Goal: Navigation & Orientation: Find specific page/section

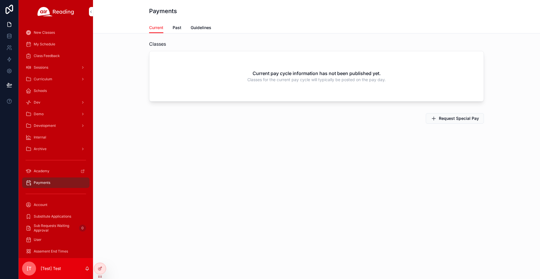
click at [175, 27] on span "Past" at bounding box center [177, 28] width 9 height 6
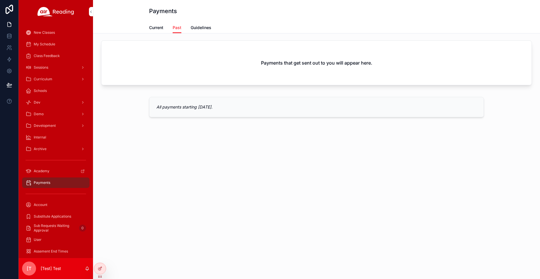
click at [196, 26] on span "Guidelines" at bounding box center [201, 28] width 21 height 6
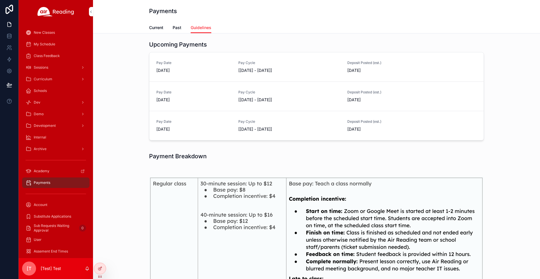
click at [177, 29] on span "Past" at bounding box center [177, 28] width 9 height 6
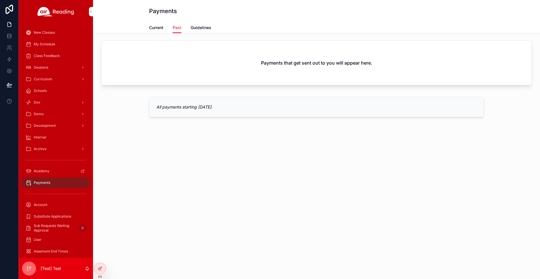
click at [156, 28] on span "Current" at bounding box center [156, 28] width 14 height 6
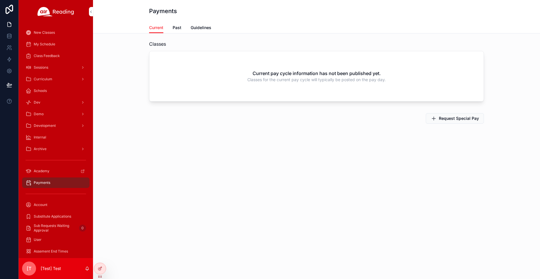
click at [173, 28] on span "Past" at bounding box center [177, 28] width 9 height 6
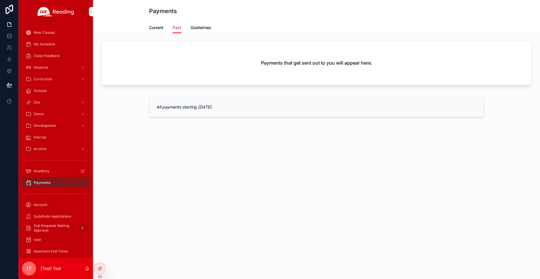
click at [207, 29] on span "Guidelines" at bounding box center [201, 28] width 21 height 6
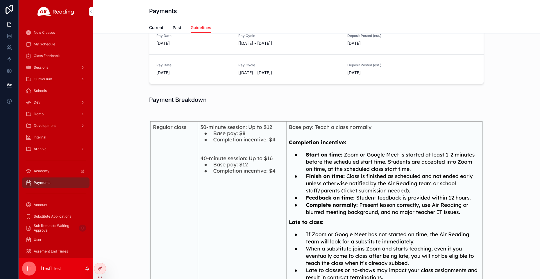
scroll to position [58, 0]
